Goal: Task Accomplishment & Management: Use online tool/utility

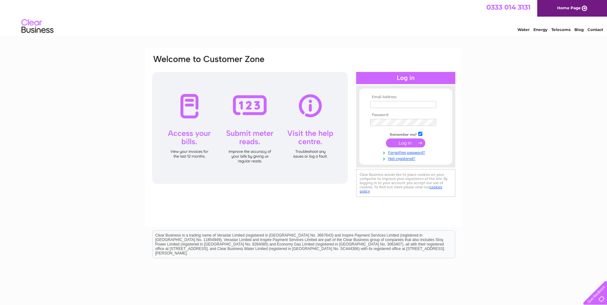
click at [388, 102] on input "text" at bounding box center [403, 104] width 66 height 7
type input "ehaysons@yahoo.co.uk"
click at [411, 141] on input "submit" at bounding box center [405, 143] width 39 height 9
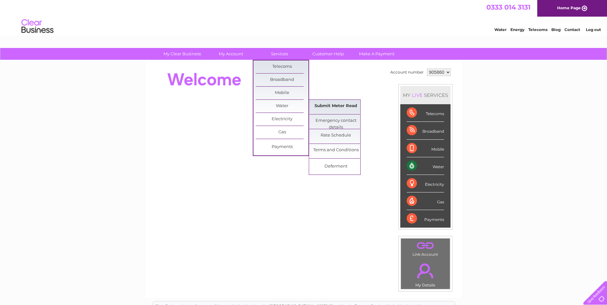
click at [337, 109] on link "Submit Meter Read" at bounding box center [335, 106] width 53 height 13
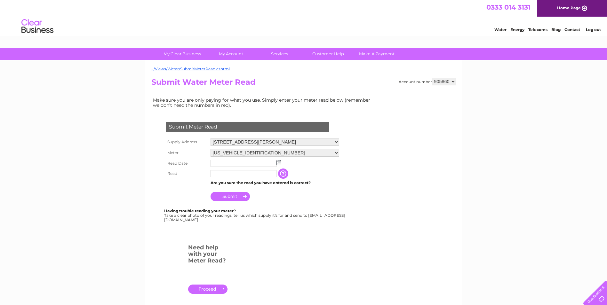
click at [278, 163] on img at bounding box center [278, 162] width 5 height 5
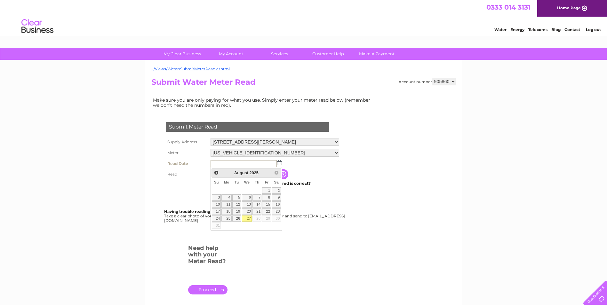
click at [247, 218] on link "27" at bounding box center [247, 219] width 10 height 6
type input "[DATE]"
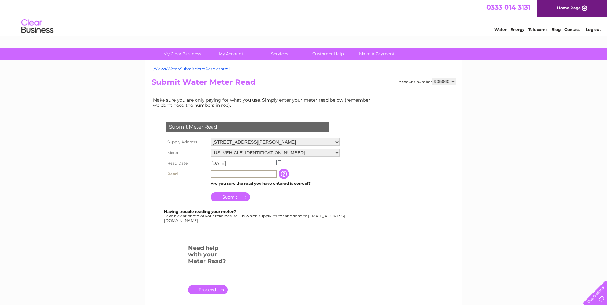
click at [214, 173] on input "text" at bounding box center [243, 174] width 67 height 8
type input "718"
click at [226, 194] on input "Submit" at bounding box center [229, 196] width 39 height 9
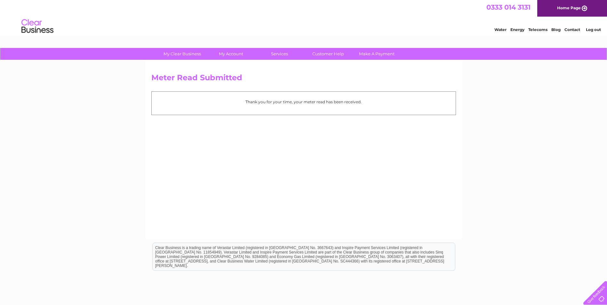
click at [596, 29] on link "Log out" at bounding box center [593, 29] width 15 height 5
